Goal: Transaction & Acquisition: Purchase product/service

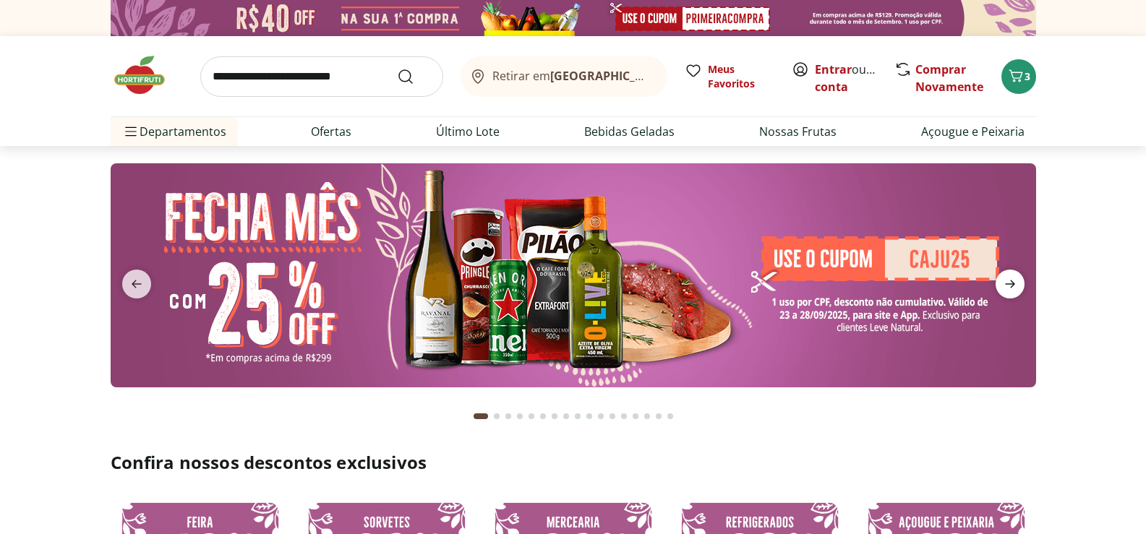
click at [1014, 285] on icon "next" at bounding box center [1009, 283] width 17 height 17
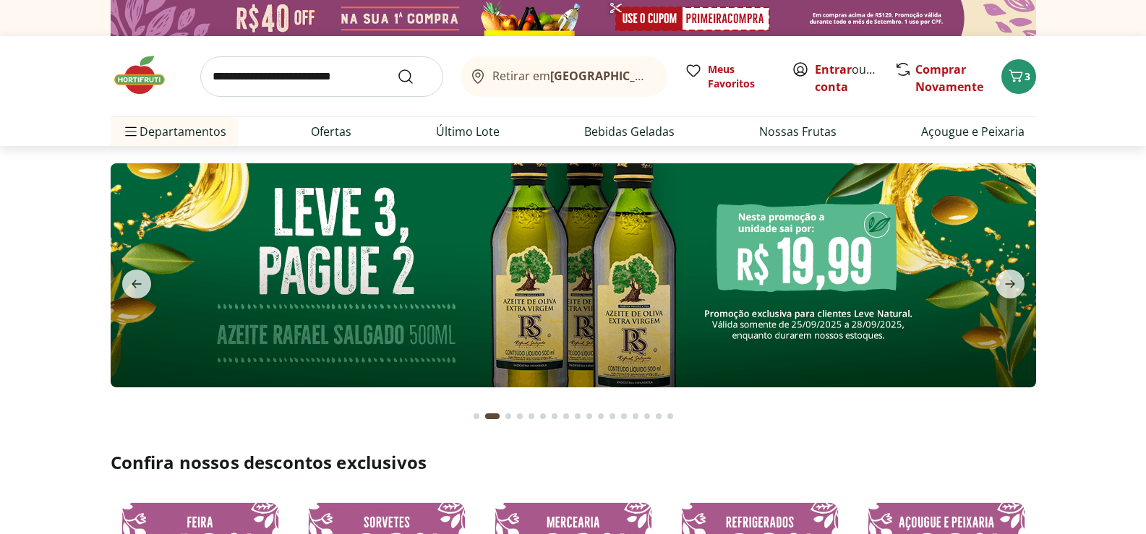
click at [802, 316] on img at bounding box center [573, 275] width 925 height 224
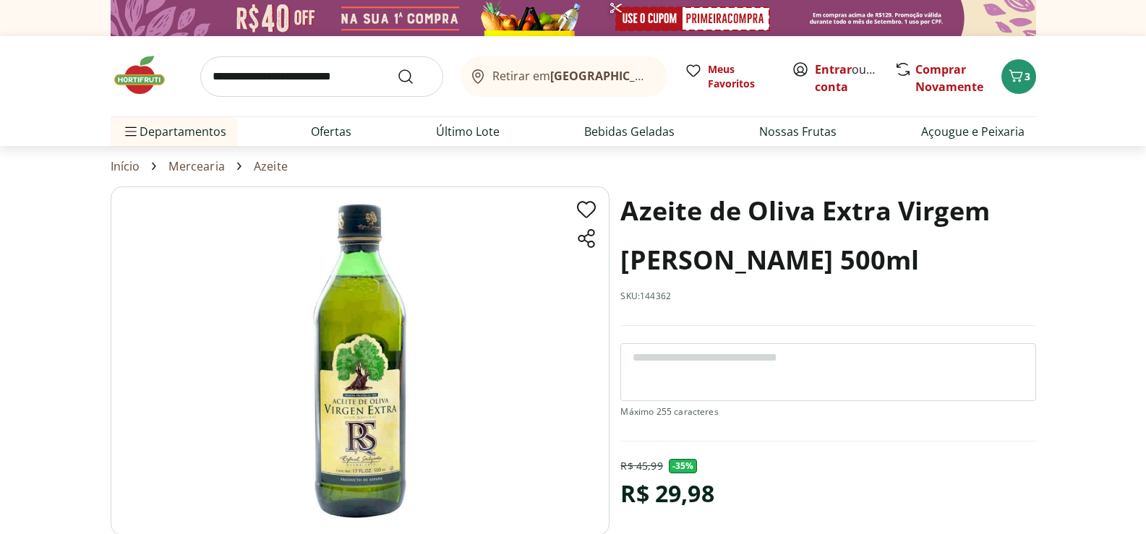
click at [1063, 259] on section "Azeite de Oliva Extra Virgem [PERSON_NAME] 500ml SKU: 144362 R$ 45,99 - 35 % R$…" at bounding box center [573, 399] width 1146 height 426
click at [53, 241] on section "Azeite de Oliva Extra Virgem [PERSON_NAME] 500ml SKU: 144362 R$ 45,99 - 35 % R$…" at bounding box center [573, 399] width 1146 height 426
click at [48, 240] on section "Azeite de Oliva Extra Virgem [PERSON_NAME] 500ml SKU: 144362 R$ 45,99 - 35 % R$…" at bounding box center [573, 399] width 1146 height 426
click at [48, 234] on section "Azeite de Oliva Extra Virgem [PERSON_NAME] 500ml SKU: 144362 R$ 45,99 - 35 % R$…" at bounding box center [573, 399] width 1146 height 426
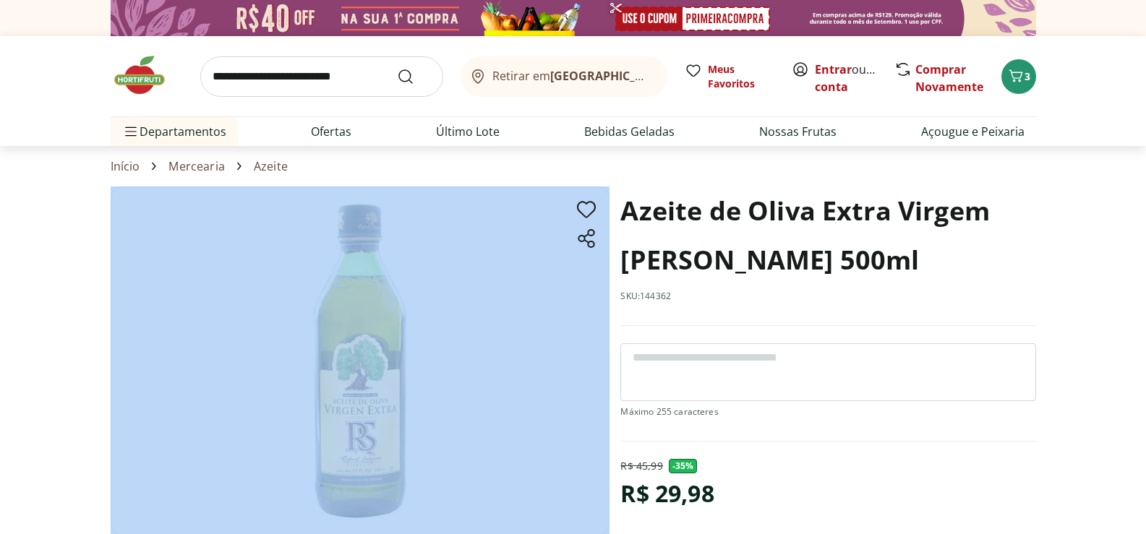
drag, startPoint x: 48, startPoint y: 234, endPoint x: 64, endPoint y: 226, distance: 17.8
click at [48, 233] on section "Azeite de Oliva Extra Virgem [PERSON_NAME] 500ml SKU: 144362 R$ 45,99 - 35 % R$…" at bounding box center [573, 399] width 1146 height 426
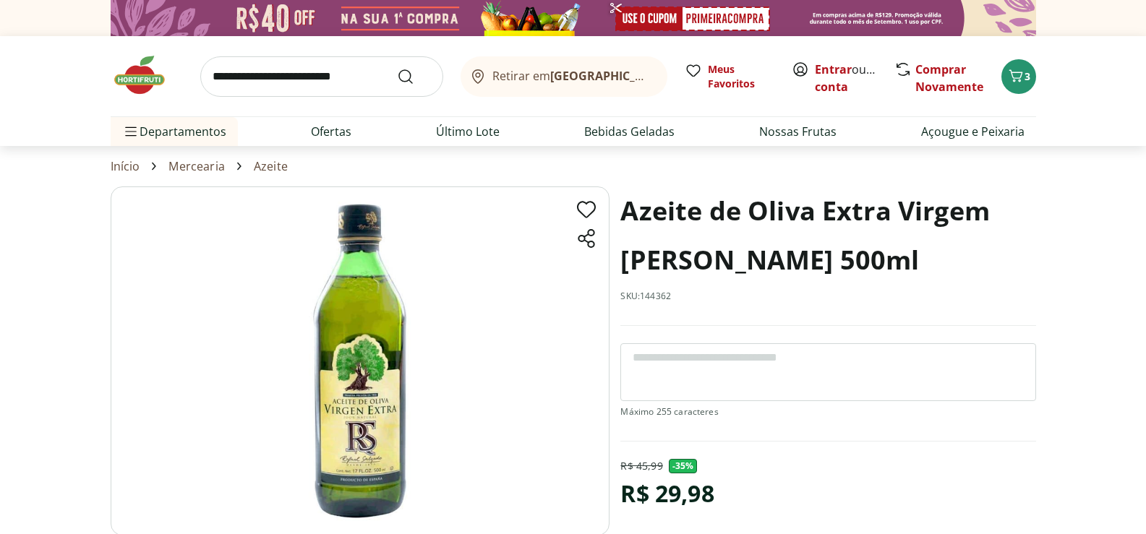
click at [957, 304] on div "Azeite de Oliva Extra Virgem [PERSON_NAME] 500ml SKU: 144362" at bounding box center [827, 255] width 415 height 139
